Goal: Transaction & Acquisition: Purchase product/service

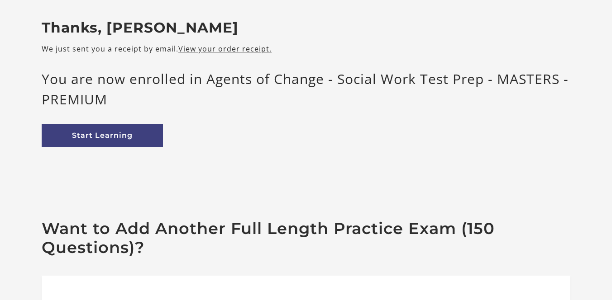
scroll to position [54, 0]
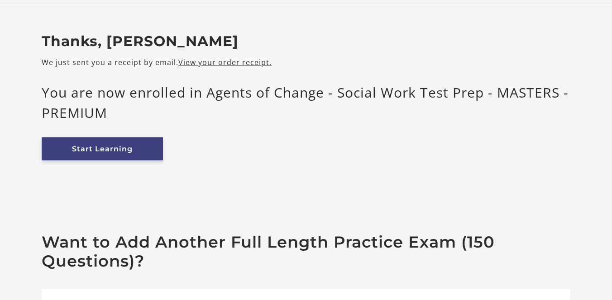
click at [111, 158] on link "Start Learning" at bounding box center [102, 149] width 121 height 23
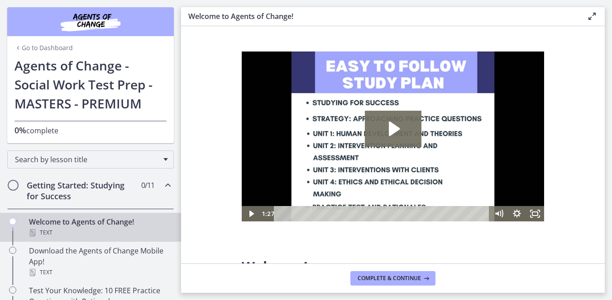
click at [161, 109] on h1 "Agents of Change - Social Work Test Prep - MASTERS - PREMIUM" at bounding box center [90, 84] width 152 height 57
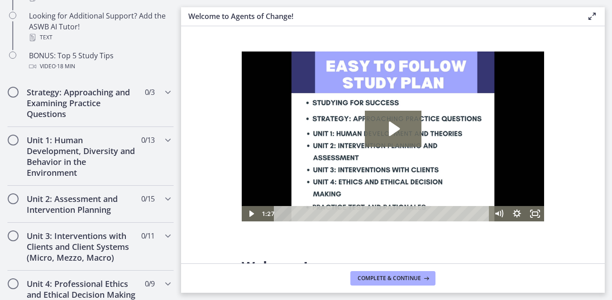
scroll to position [507, 0]
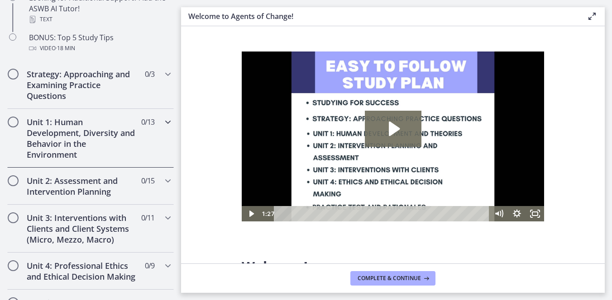
click at [166, 119] on icon "Chapters" at bounding box center [167, 122] width 11 height 11
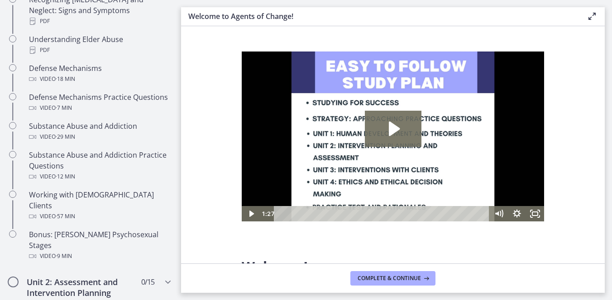
click at [565, 76] on section "Welcome! We are grateful that you have placed your trust in Agents of Change to…" at bounding box center [392, 145] width 423 height 238
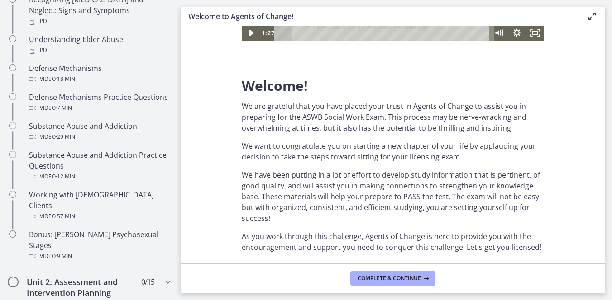
scroll to position [199, 0]
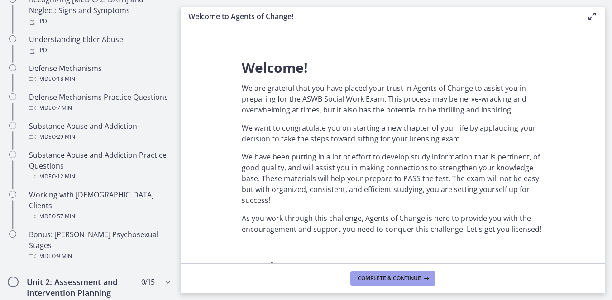
click at [417, 280] on span "Complete & continue" at bounding box center [388, 278] width 63 height 7
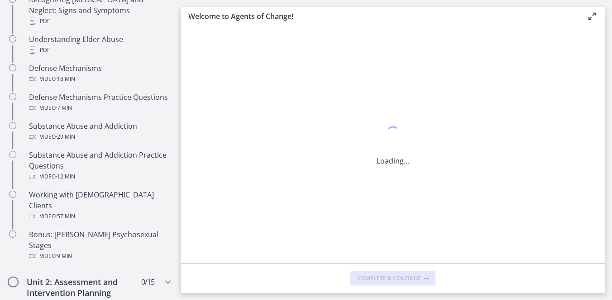
scroll to position [0, 0]
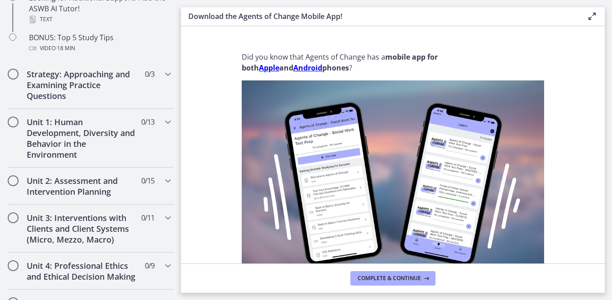
click at [280, 71] on strong "and" at bounding box center [286, 68] width 14 height 10
click at [279, 70] on strong "Apple" at bounding box center [269, 68] width 20 height 10
